Goal: Task Accomplishment & Management: Use online tool/utility

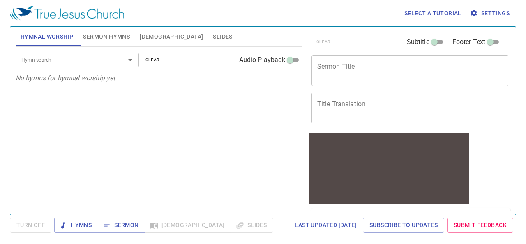
click at [278, 88] on div "Hymn search Hymn search clear Audio Playback No hymns for hymnal worship yet" at bounding box center [159, 127] width 286 height 161
click at [122, 225] on span "Sermon" at bounding box center [121, 225] width 34 height 10
click at [115, 35] on span "Sermon Hymns" at bounding box center [106, 37] width 47 height 10
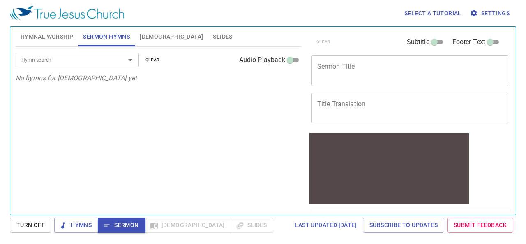
click at [213, 37] on span "Slides" at bounding box center [222, 37] width 19 height 10
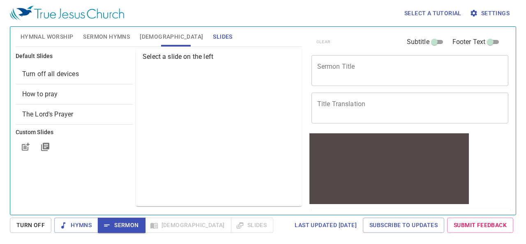
click at [121, 38] on span "Sermon Hymns" at bounding box center [106, 37] width 47 height 10
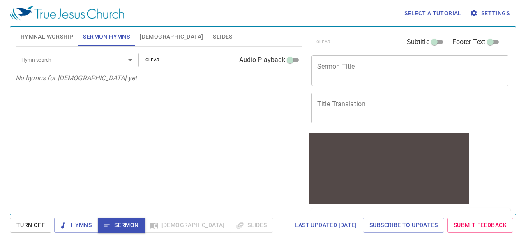
click at [213, 38] on span "Slides" at bounding box center [222, 37] width 19 height 10
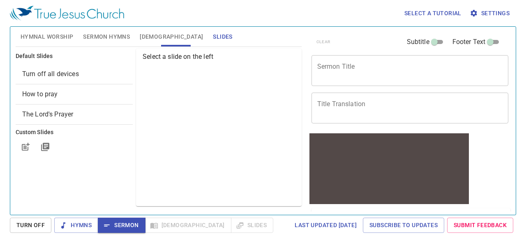
click at [78, 77] on span "Turn off all devices" at bounding box center [50, 74] width 57 height 8
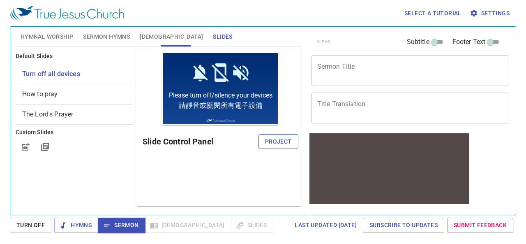
click at [284, 146] on button "Project" at bounding box center [278, 141] width 40 height 15
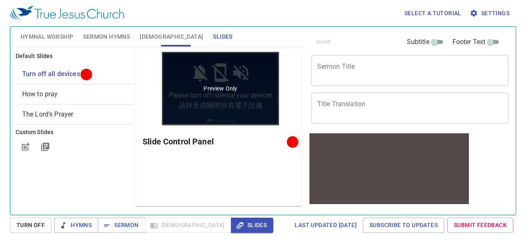
click at [227, 92] on div "Preview Only" at bounding box center [220, 88] width 117 height 73
click at [227, 87] on p "Preview Only" at bounding box center [220, 88] width 34 height 8
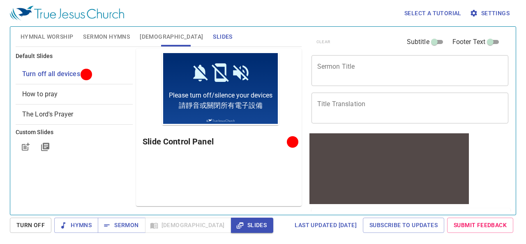
click at [377, 187] on div at bounding box center [388, 195] width 159 height 18
click at [236, 228] on icon "button" at bounding box center [240, 225] width 8 height 8
click at [117, 226] on span "Sermon" at bounding box center [121, 225] width 34 height 10
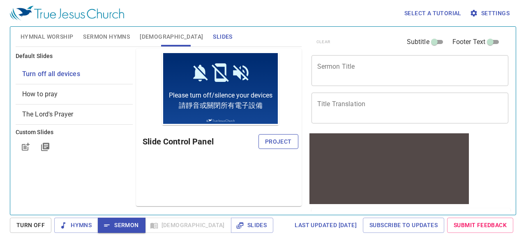
click at [284, 146] on button "Project" at bounding box center [278, 141] width 40 height 15
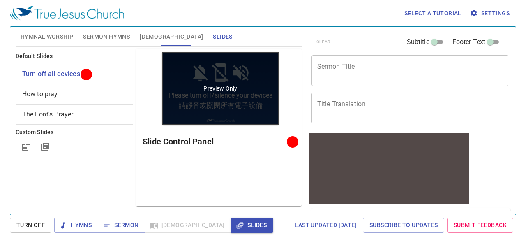
click at [243, 92] on div "Preview Only" at bounding box center [220, 88] width 117 height 73
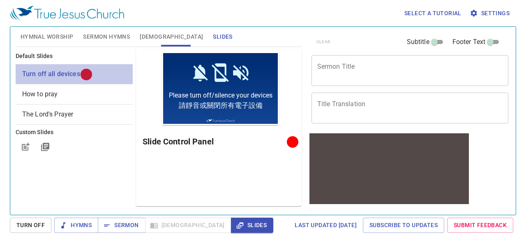
click at [97, 78] on span "Turn off all devices" at bounding box center [74, 74] width 104 height 10
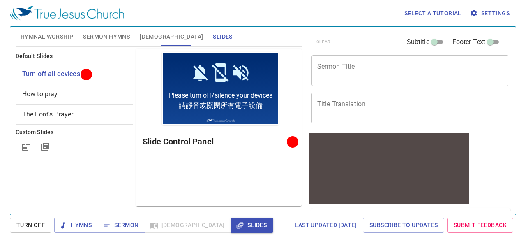
click at [40, 223] on span "Turn Off" at bounding box center [30, 225] width 28 height 10
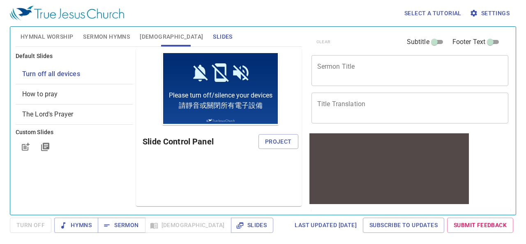
click at [98, 36] on span "Sermon Hymns" at bounding box center [106, 37] width 47 height 10
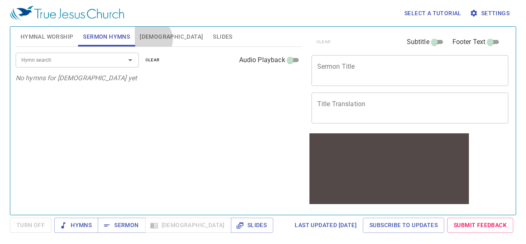
click at [152, 39] on span "[DEMOGRAPHIC_DATA]" at bounding box center [171, 37] width 63 height 10
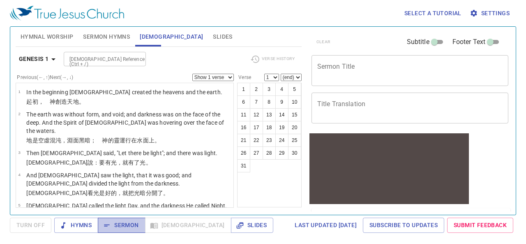
click at [117, 222] on span "Sermon" at bounding box center [121, 225] width 34 height 10
click at [397, 71] on textarea "Sermon Title" at bounding box center [410, 70] width 186 height 16
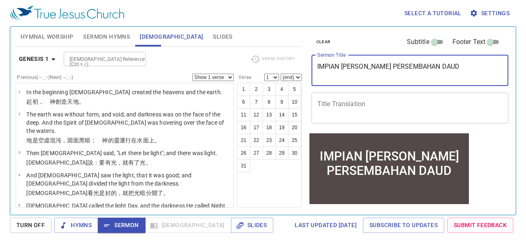
type textarea "IMPIAN DAN PERSEMBAHAN DAUD"
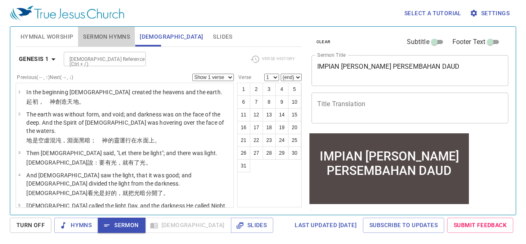
click at [110, 38] on span "Sermon Hymns" at bounding box center [106, 37] width 47 height 10
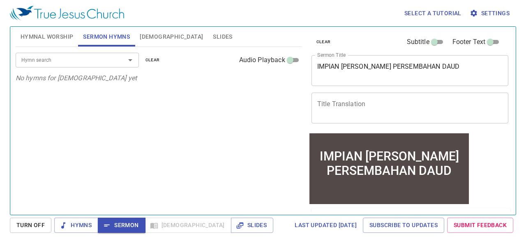
click at [92, 61] on input "Hymn search" at bounding box center [65, 59] width 94 height 9
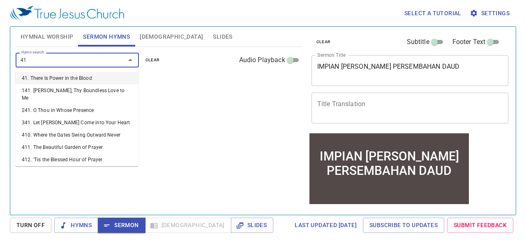
type input "415"
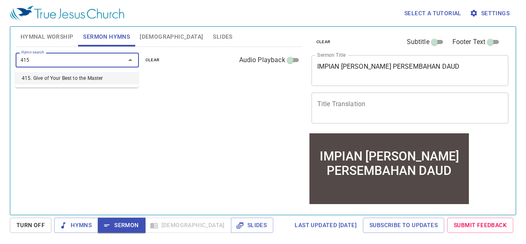
click at [90, 81] on li "415. Give of Your Best to the Master" at bounding box center [76, 78] width 123 height 12
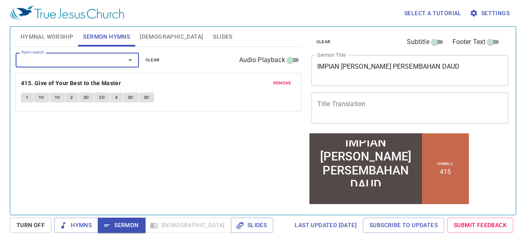
click at [110, 57] on input "Hymn search" at bounding box center [65, 59] width 94 height 9
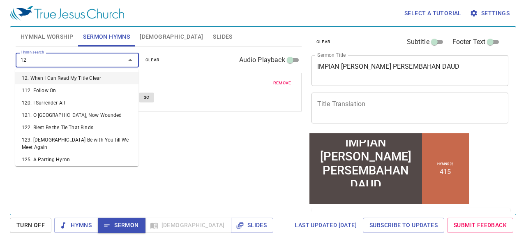
type input "120"
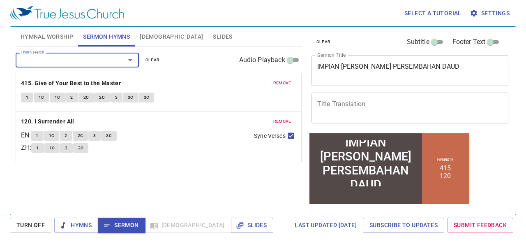
click at [45, 35] on span "Hymnal Worship" at bounding box center [47, 37] width 53 height 10
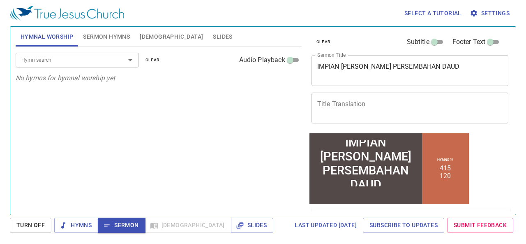
click at [101, 39] on span "Sermon Hymns" at bounding box center [106, 37] width 47 height 10
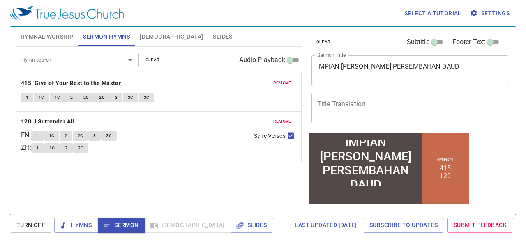
click at [150, 35] on span "[DEMOGRAPHIC_DATA]" at bounding box center [171, 37] width 63 height 10
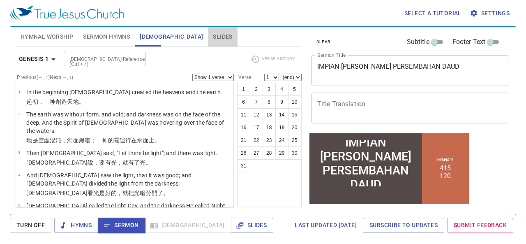
click at [213, 32] on span "Slides" at bounding box center [222, 37] width 19 height 10
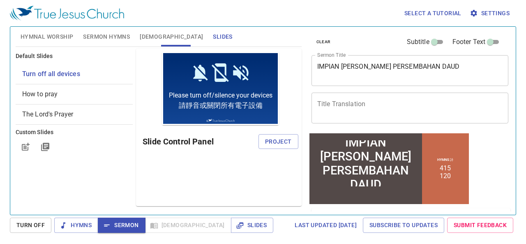
click at [149, 41] on span "[DEMOGRAPHIC_DATA]" at bounding box center [171, 37] width 63 height 10
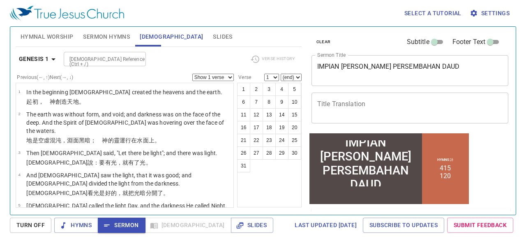
click at [485, 15] on span "Settings" at bounding box center [490, 13] width 38 height 10
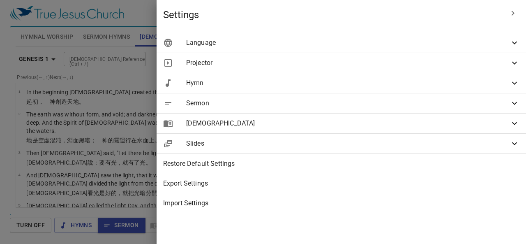
click at [371, 145] on span "Slides" at bounding box center [347, 143] width 323 height 10
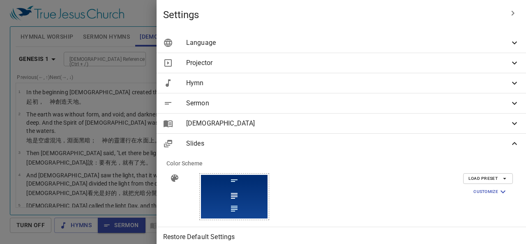
click at [498, 146] on span "Slides" at bounding box center [347, 143] width 323 height 10
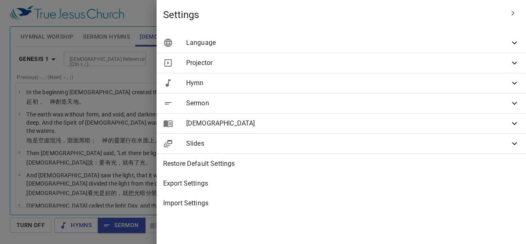
click at [423, 68] on div "Projector" at bounding box center [340, 63] width 369 height 20
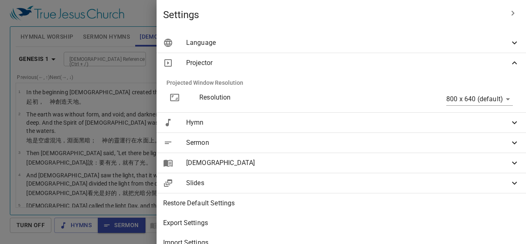
click at [423, 68] on div "Projector" at bounding box center [340, 63] width 369 height 20
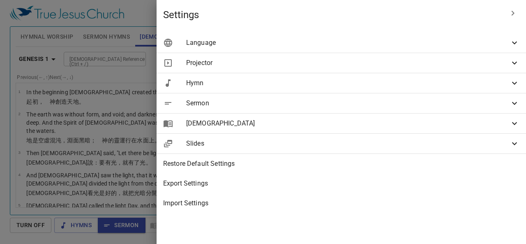
click at [421, 89] on div "Hymn" at bounding box center [340, 83] width 369 height 20
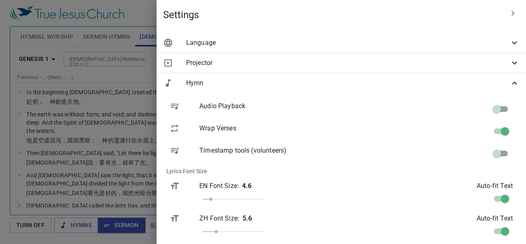
click at [421, 89] on div "Hymn" at bounding box center [340, 83] width 369 height 20
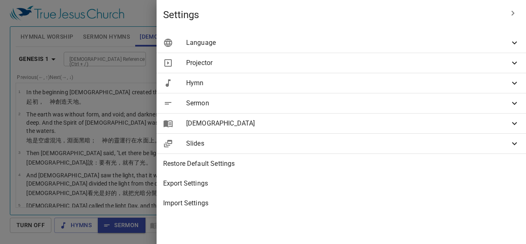
click at [424, 113] on div "[DEMOGRAPHIC_DATA]" at bounding box center [340, 123] width 369 height 20
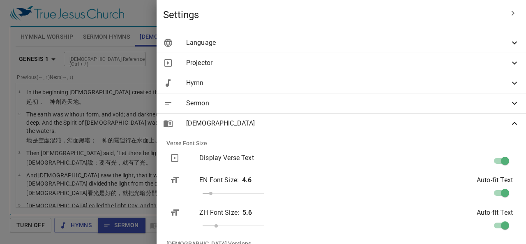
click at [425, 121] on span "[DEMOGRAPHIC_DATA]" at bounding box center [347, 123] width 323 height 10
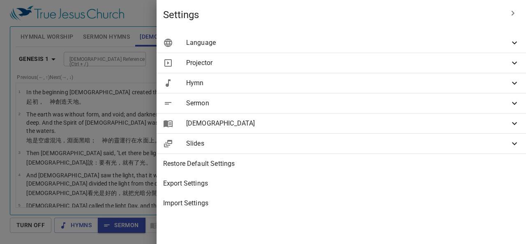
click at [421, 101] on span "Sermon" at bounding box center [347, 103] width 323 height 10
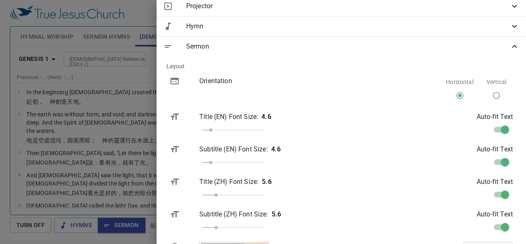
scroll to position [164, 0]
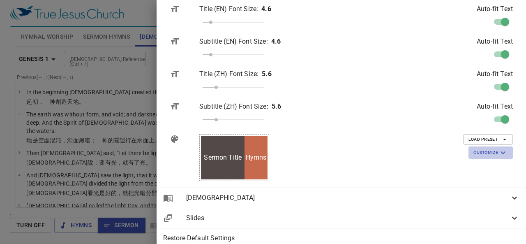
click at [483, 151] on span "Customize" at bounding box center [490, 152] width 35 height 10
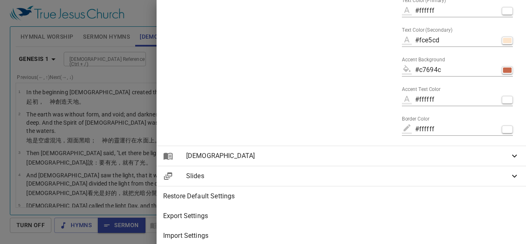
scroll to position [205, 0]
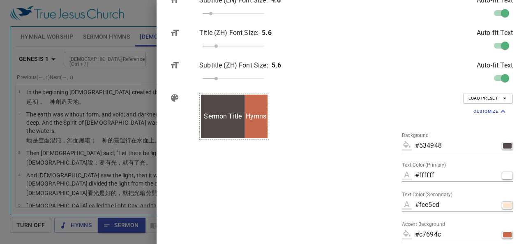
click at [481, 110] on span "Customize" at bounding box center [490, 111] width 35 height 10
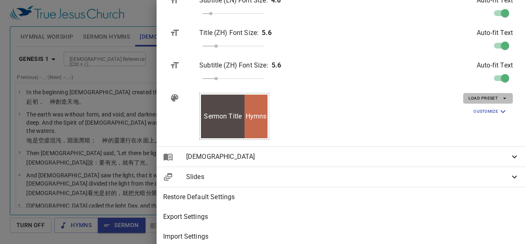
click at [476, 97] on span "Load Preset" at bounding box center [487, 97] width 39 height 7
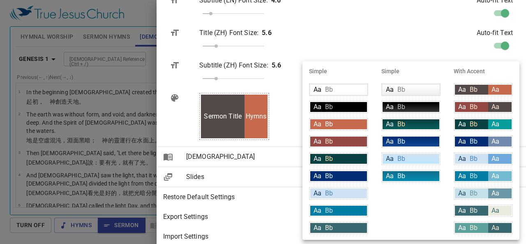
click at [414, 85] on div "Aa Bb" at bounding box center [410, 90] width 57 height 10
type input "linear-gradient(180deg, rgba(255,255,255,1) 10%, rgba(239,239,239,1) 100%)"
type input "#000000"
type input "#808080"
type input "#eeeeee"
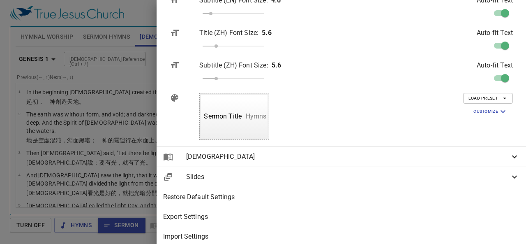
click at [271, 26] on div at bounding box center [263, 122] width 526 height 244
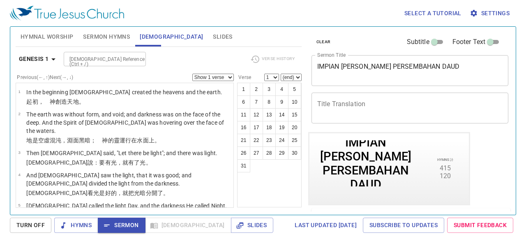
click at [497, 17] on span "Settings" at bounding box center [490, 13] width 38 height 10
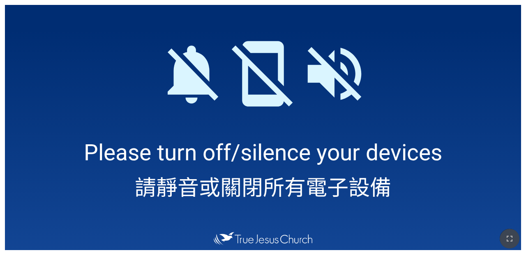
drag, startPoint x: 514, startPoint y: 243, endPoint x: 514, endPoint y: 269, distance: 25.9
click at [331, 243] on button "button" at bounding box center [509, 239] width 20 height 20
